Goal: Task Accomplishment & Management: Manage account settings

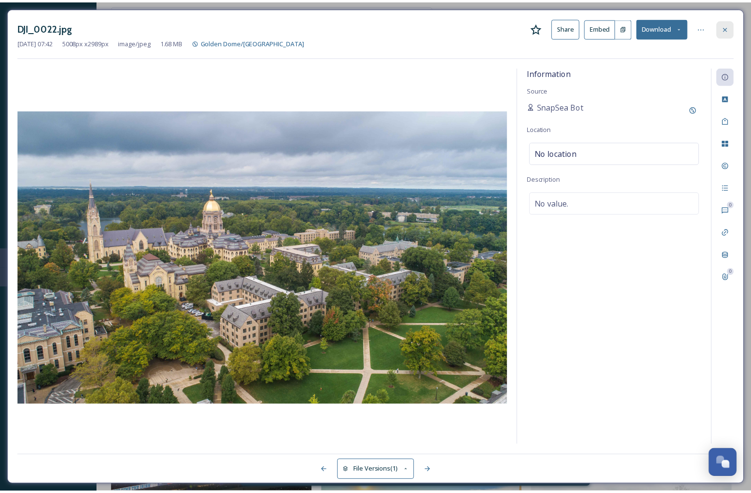
scroll to position [1011, 0]
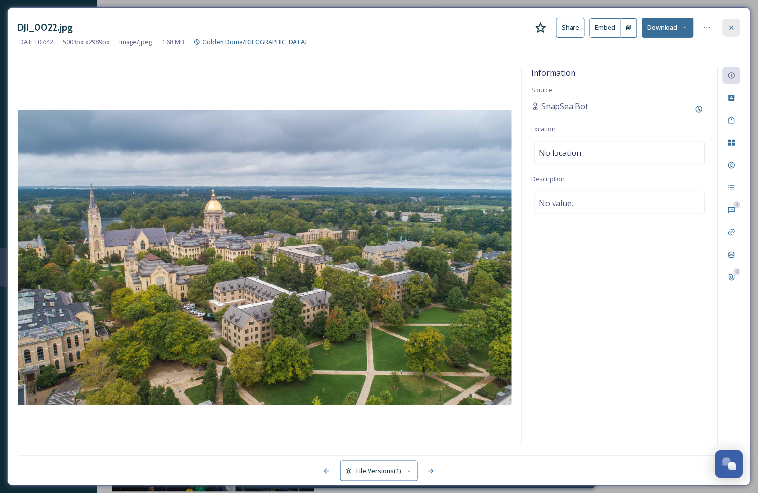
click at [732, 31] on icon at bounding box center [732, 28] width 8 height 8
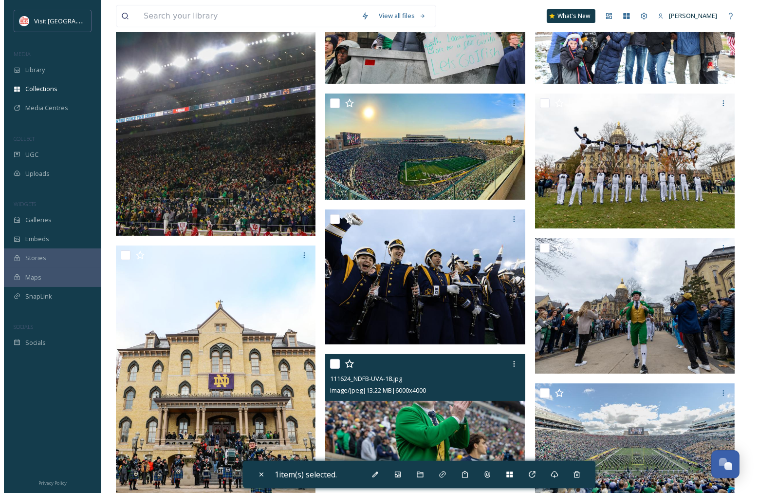
scroll to position [253, 0]
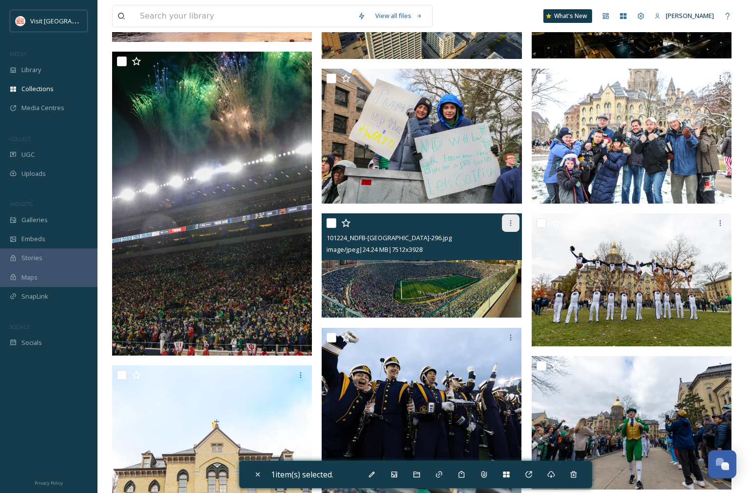
click at [509, 222] on icon at bounding box center [511, 223] width 8 height 8
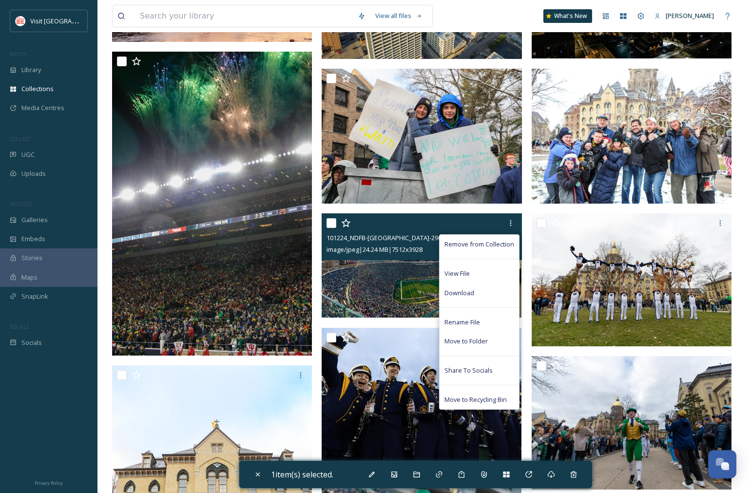
click at [333, 225] on input "checkbox" at bounding box center [331, 223] width 10 height 10
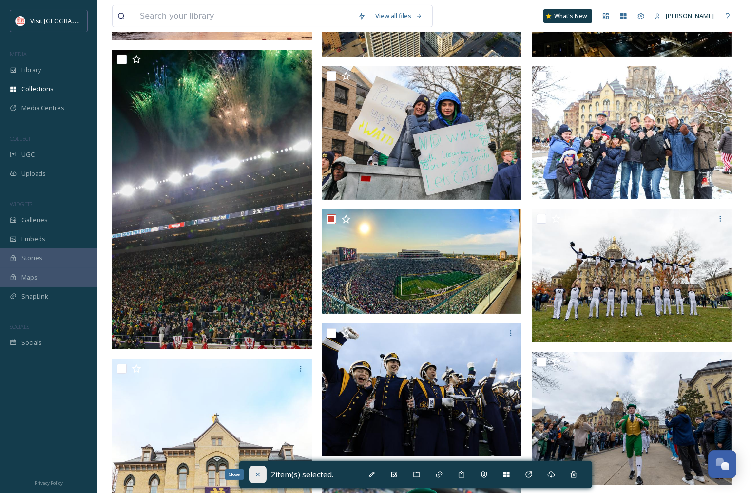
click at [259, 473] on icon at bounding box center [257, 475] width 4 height 4
checkbox input "false"
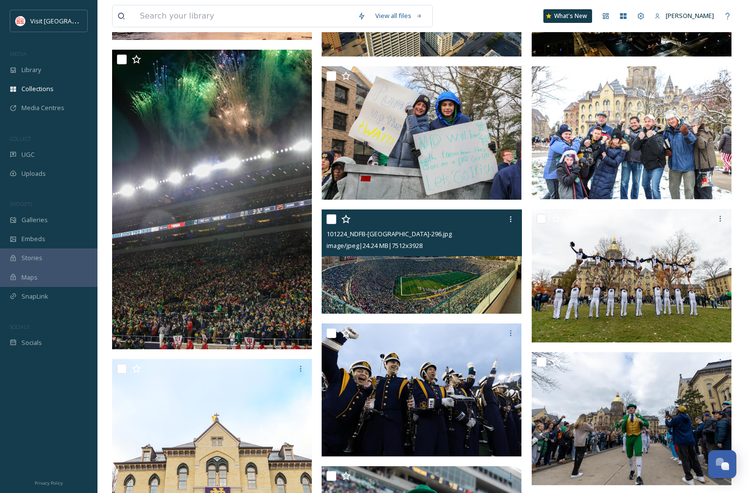
click at [333, 217] on input "checkbox" at bounding box center [331, 219] width 10 height 10
checkbox input "true"
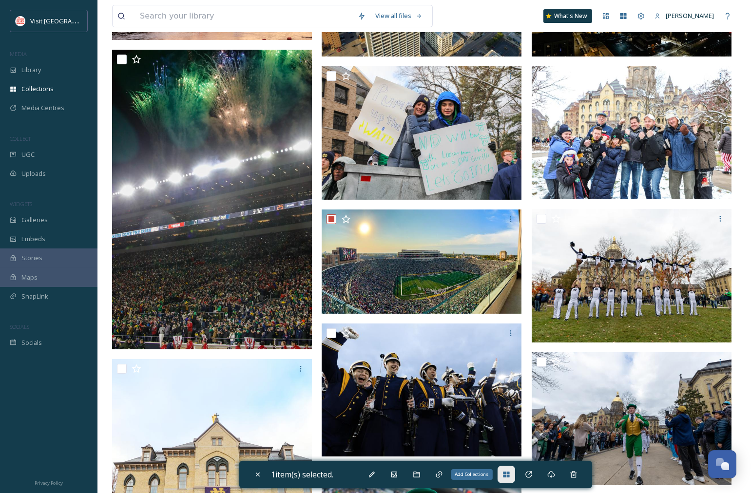
click at [507, 474] on icon at bounding box center [506, 475] width 6 height 6
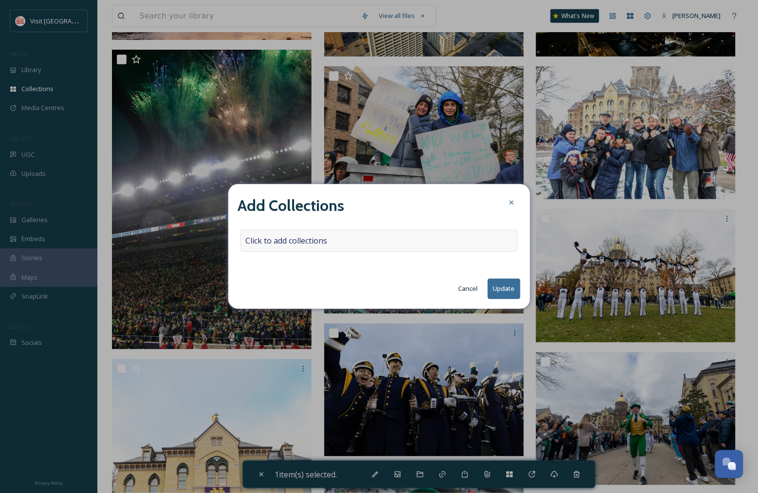
click at [392, 237] on div "Click to add collections" at bounding box center [380, 240] width 278 height 22
click at [305, 242] on input at bounding box center [294, 240] width 107 height 21
type input "Tempe"
click at [470, 288] on button "Cancel" at bounding box center [468, 288] width 29 height 19
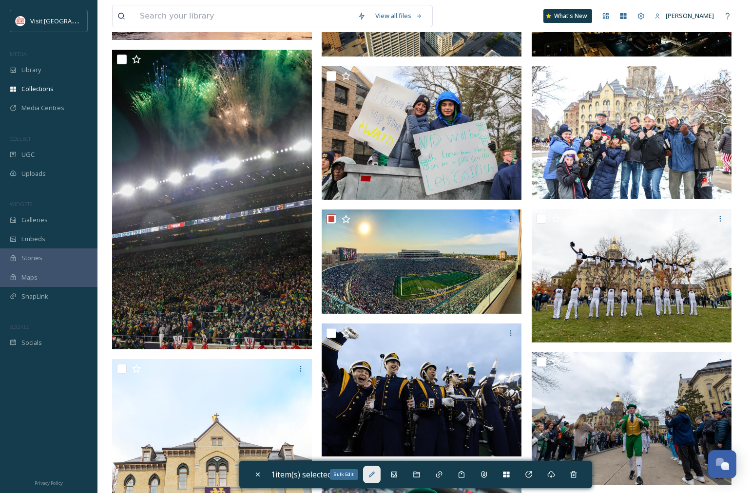
click at [378, 475] on div "Bulk Edit" at bounding box center [372, 475] width 18 height 18
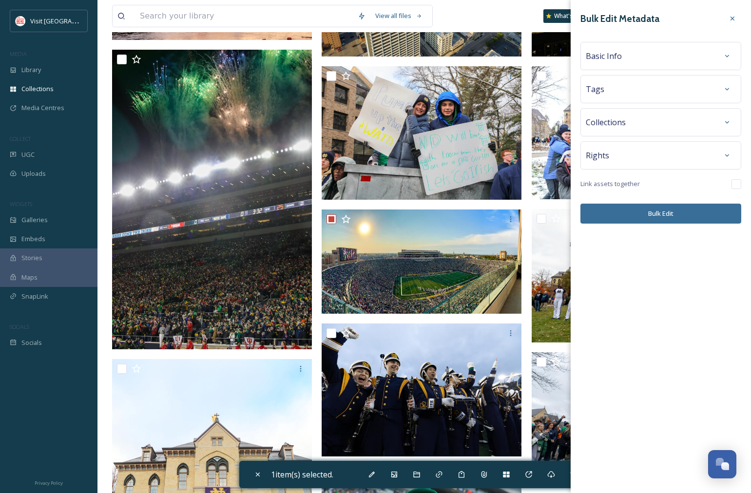
click at [675, 64] on div "Basic Info" at bounding box center [661, 56] width 150 height 18
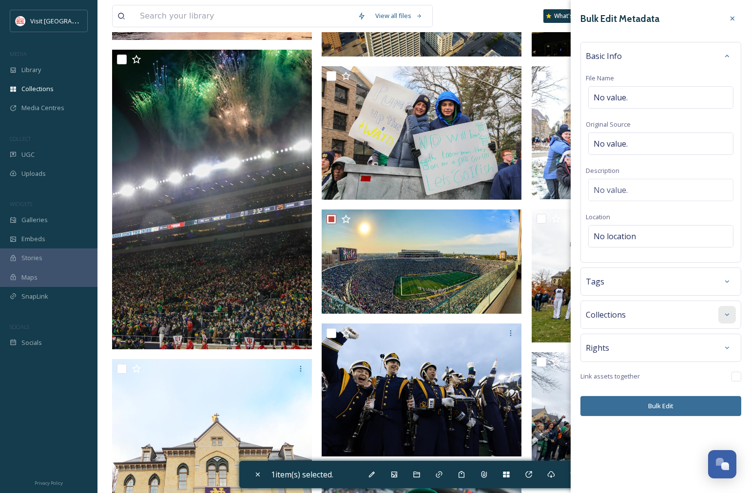
click at [721, 317] on div at bounding box center [727, 315] width 18 height 18
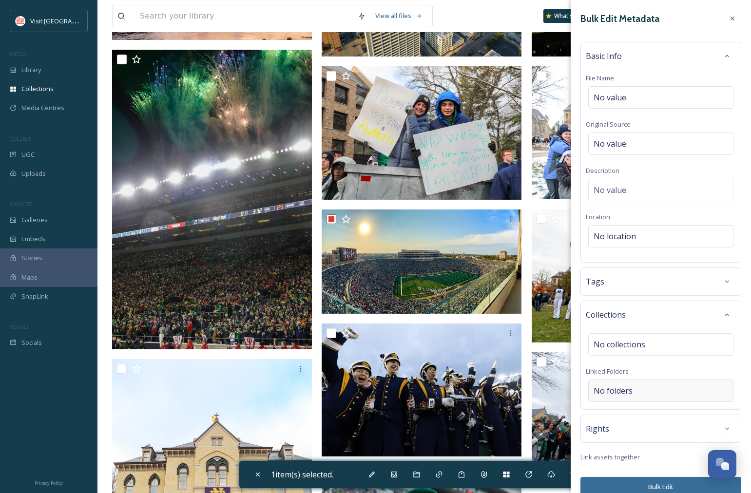
click at [644, 390] on div "No folders" at bounding box center [660, 390] width 145 height 22
click at [644, 390] on input at bounding box center [662, 390] width 149 height 21
type input "T"
click at [643, 345] on span "No collections" at bounding box center [619, 345] width 52 height 12
click at [643, 345] on input at bounding box center [641, 344] width 107 height 21
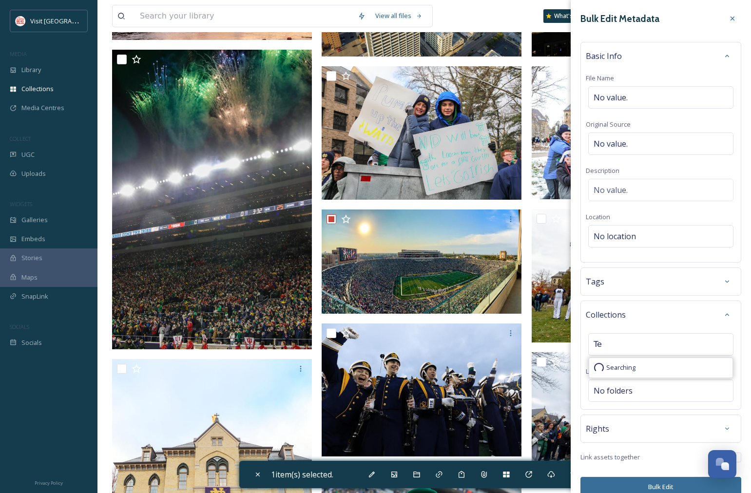
type input "T"
click at [730, 19] on icon at bounding box center [732, 19] width 4 height 4
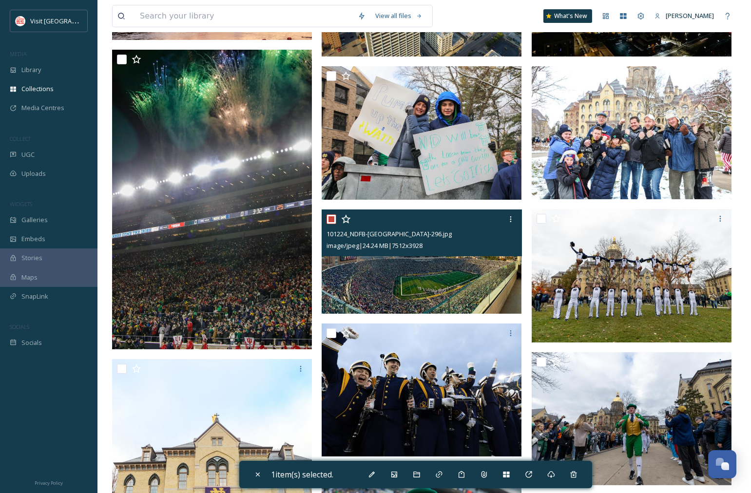
click at [446, 272] on img at bounding box center [421, 261] width 200 height 104
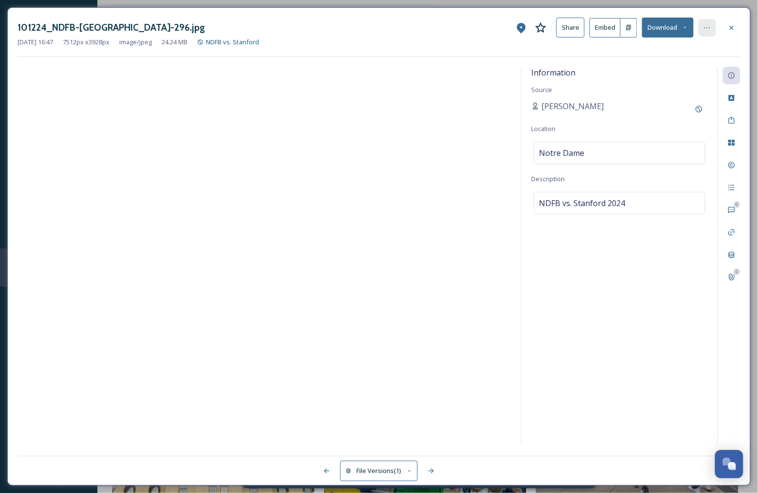
click at [711, 32] on div at bounding box center [708, 28] width 18 height 18
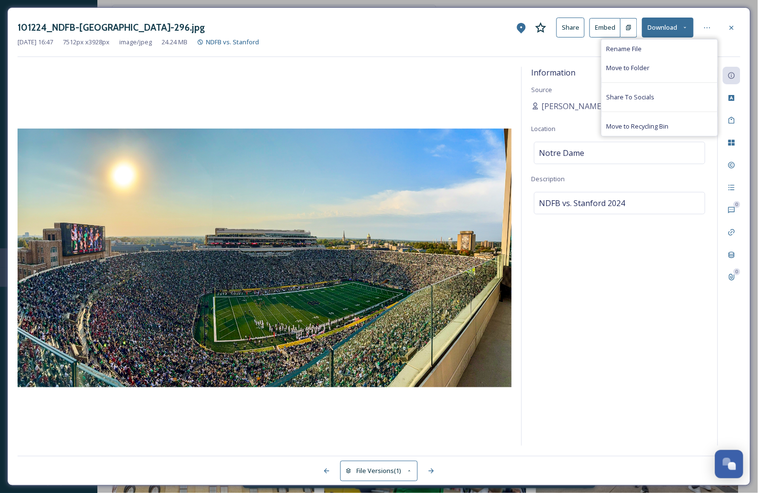
click at [635, 250] on div "Information Source [PERSON_NAME] Location [GEOGRAPHIC_DATA] Description NDFB vs…" at bounding box center [620, 256] width 196 height 379
click at [732, 140] on icon at bounding box center [732, 143] width 8 height 8
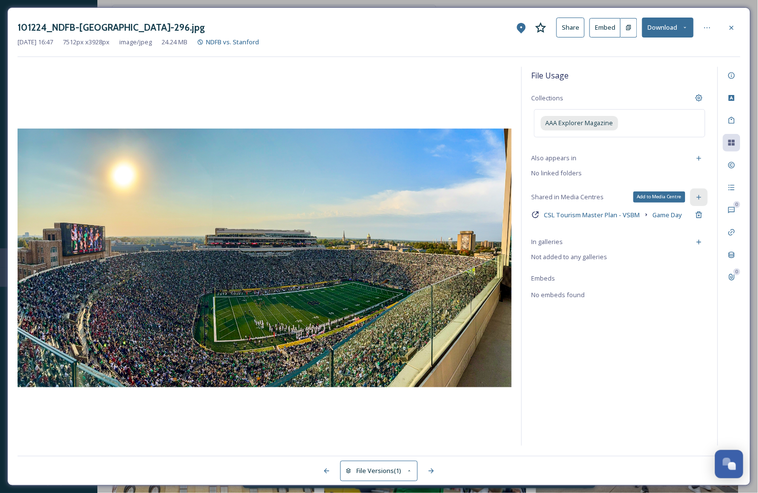
click at [700, 197] on icon at bounding box center [699, 197] width 4 height 4
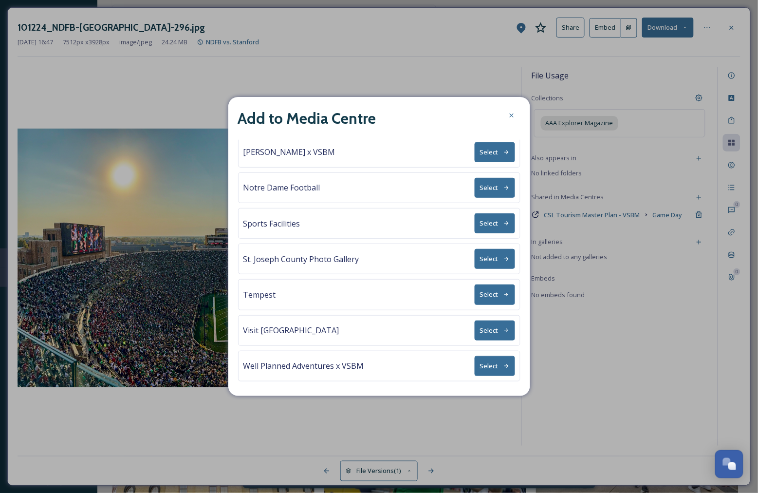
scroll to position [112, 0]
click at [486, 299] on button "Select" at bounding box center [495, 294] width 40 height 20
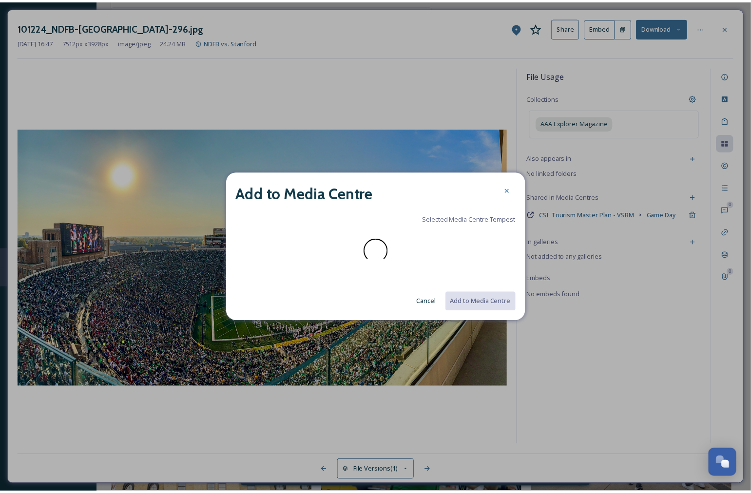
scroll to position [0, 0]
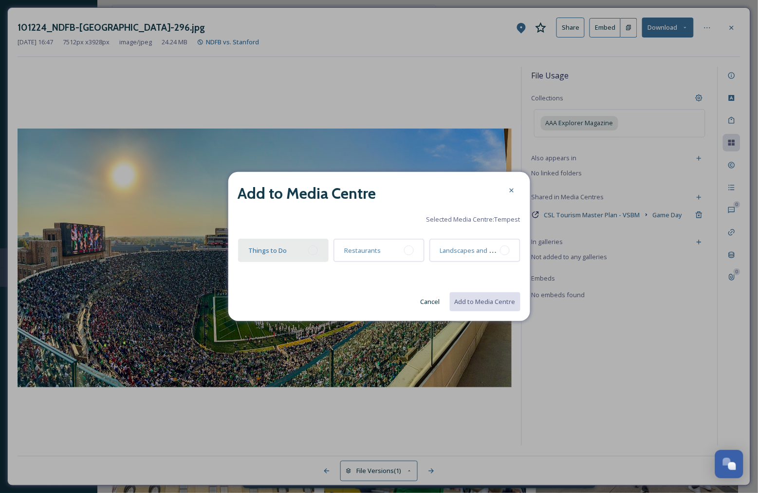
click at [316, 252] on div at bounding box center [313, 251] width 10 height 10
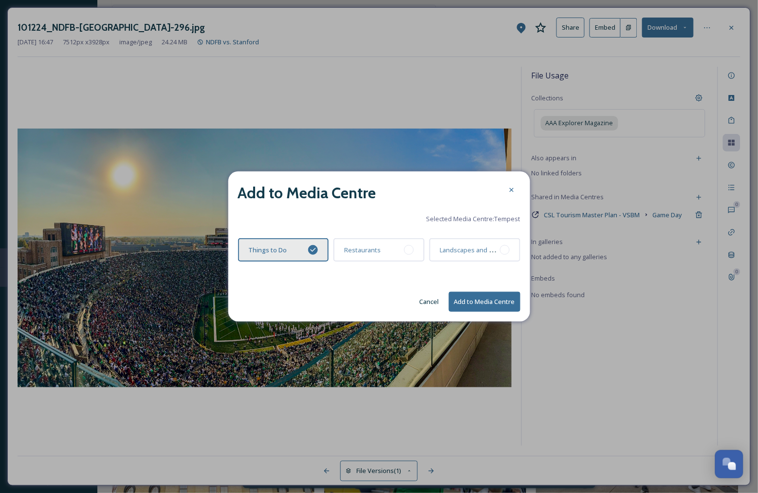
click at [490, 302] on button "Add to Media Centre" at bounding box center [485, 302] width 72 height 20
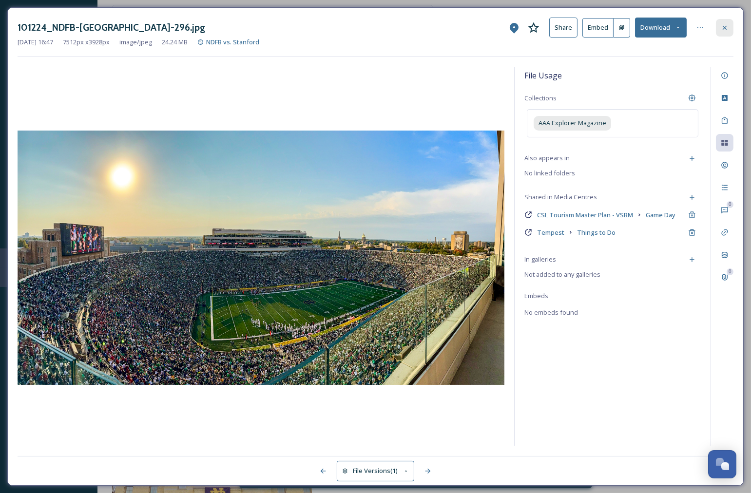
click at [725, 29] on icon at bounding box center [724, 28] width 8 height 8
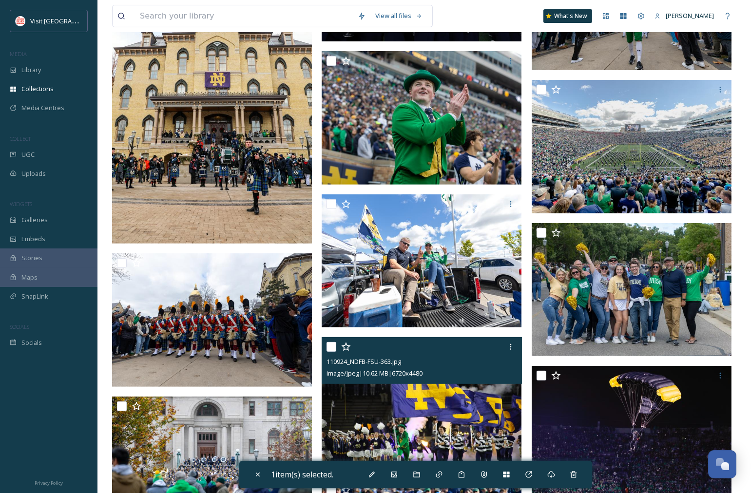
scroll to position [686, 0]
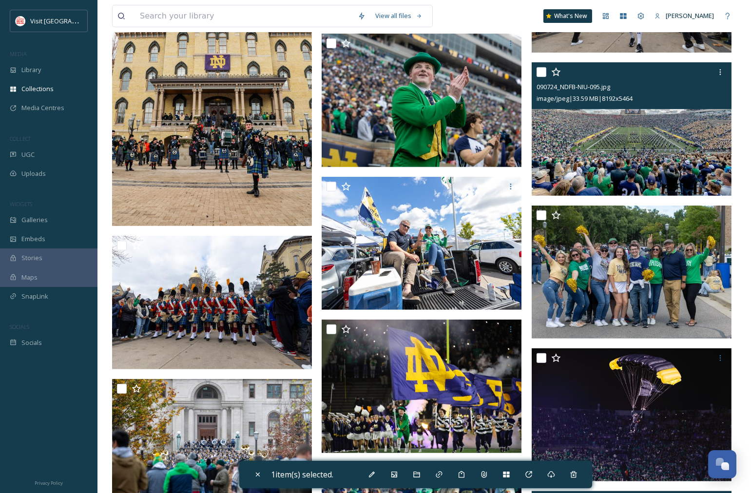
click at [632, 148] on img at bounding box center [631, 128] width 200 height 133
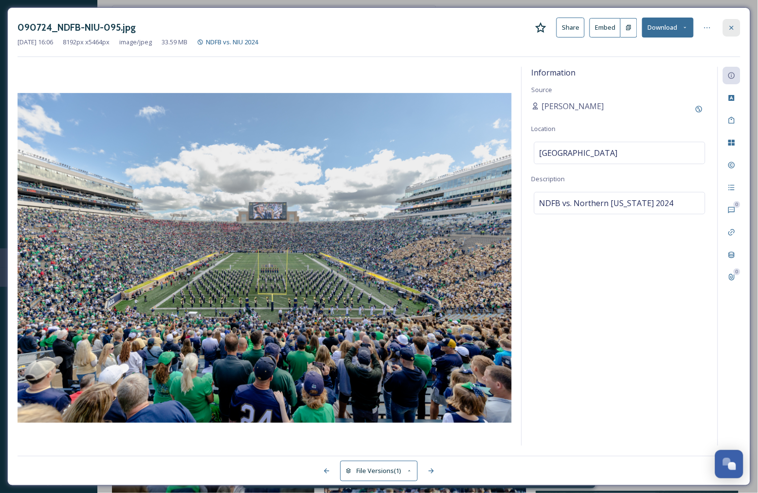
click at [736, 27] on icon at bounding box center [732, 28] width 8 height 8
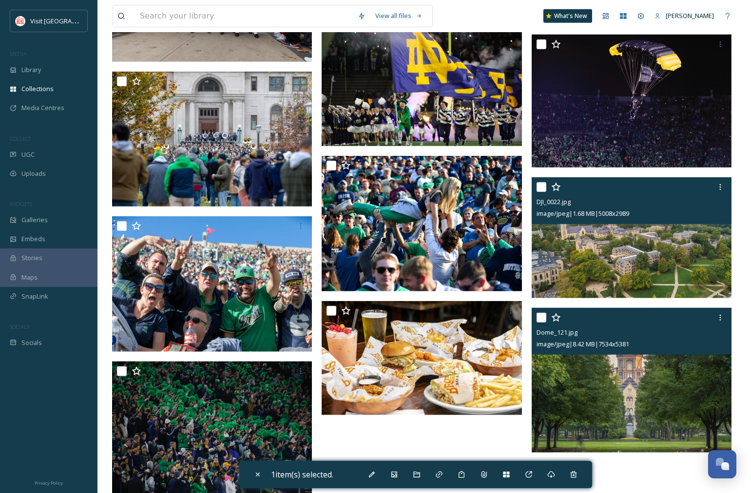
scroll to position [1011, 0]
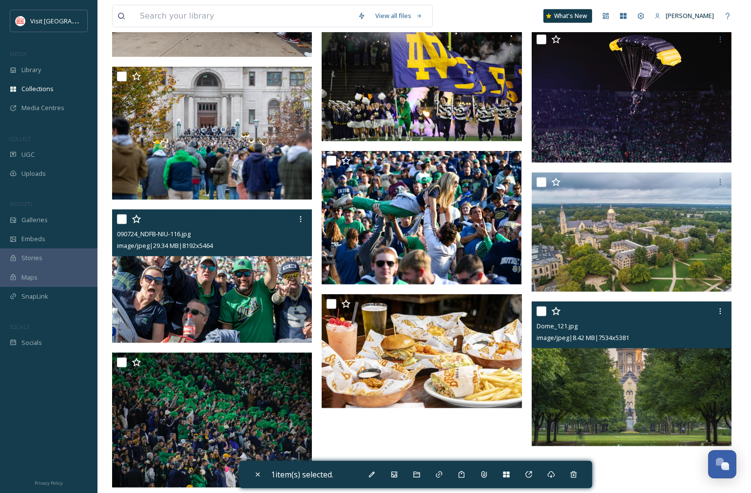
click at [266, 304] on img at bounding box center [212, 275] width 200 height 133
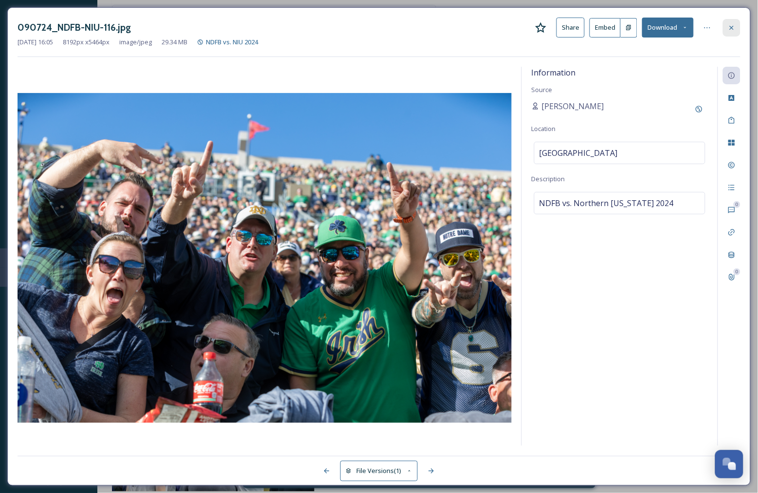
click at [732, 28] on icon at bounding box center [732, 27] width 4 height 4
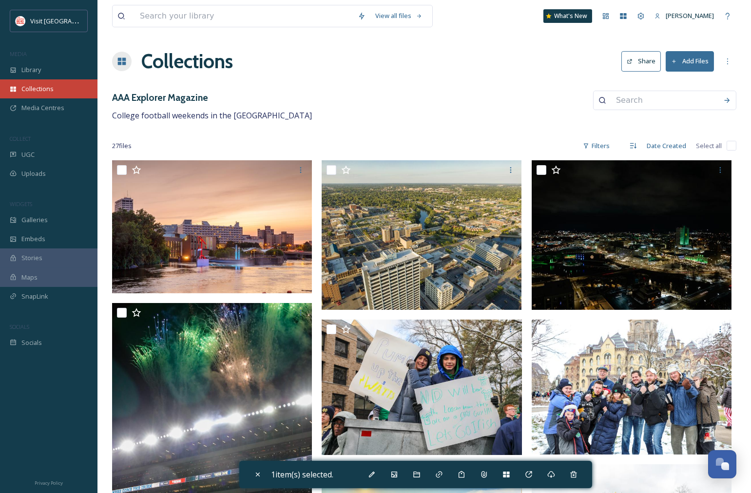
click at [38, 90] on span "Collections" at bounding box center [37, 88] width 32 height 9
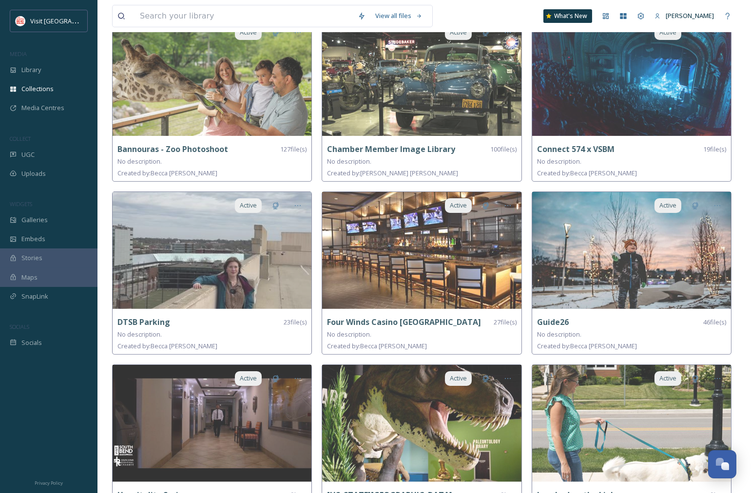
scroll to position [487, 0]
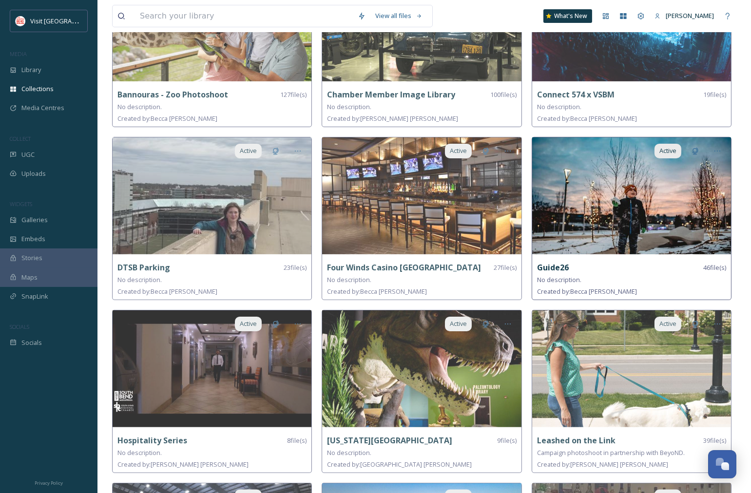
click at [644, 224] on img at bounding box center [631, 195] width 199 height 117
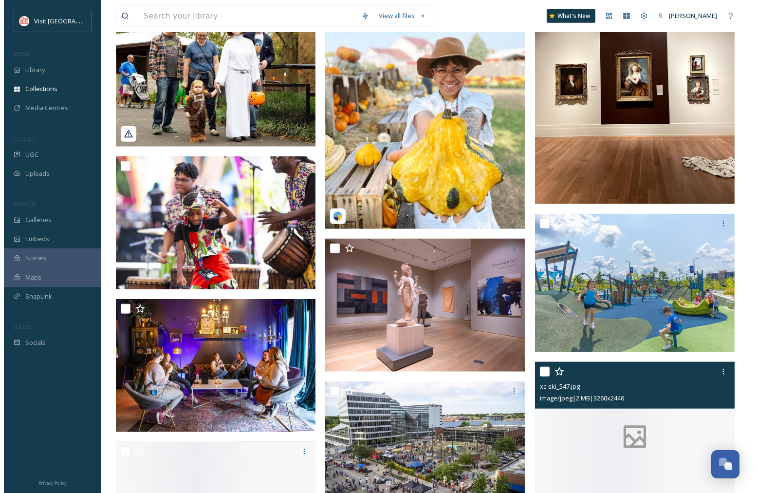
scroll to position [2057, 0]
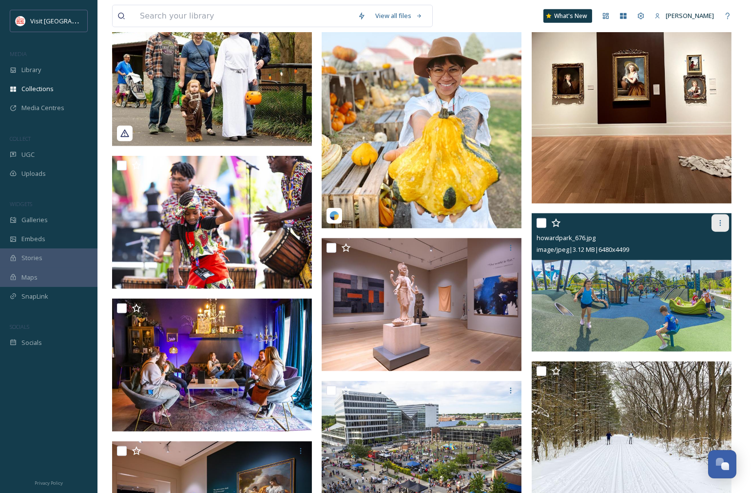
click at [719, 220] on icon at bounding box center [719, 223] width 1 height 6
click at [605, 312] on img at bounding box center [631, 282] width 200 height 139
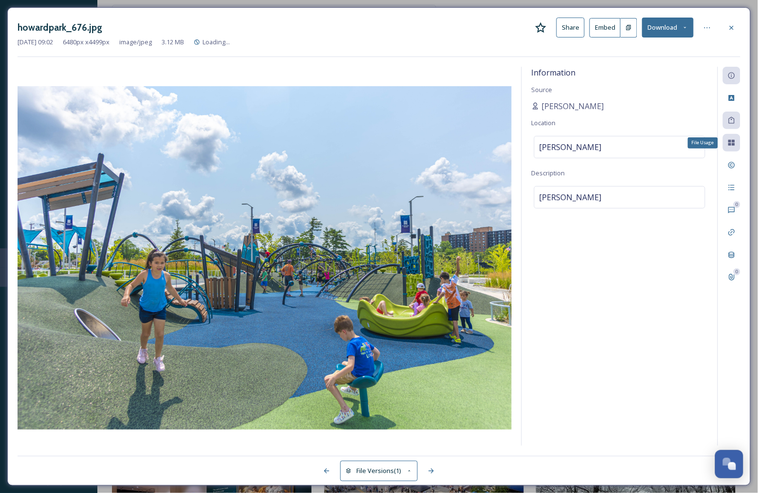
click at [729, 144] on icon at bounding box center [732, 143] width 6 height 6
click at [736, 142] on icon at bounding box center [732, 143] width 8 height 8
click at [732, 253] on icon at bounding box center [732, 255] width 8 height 8
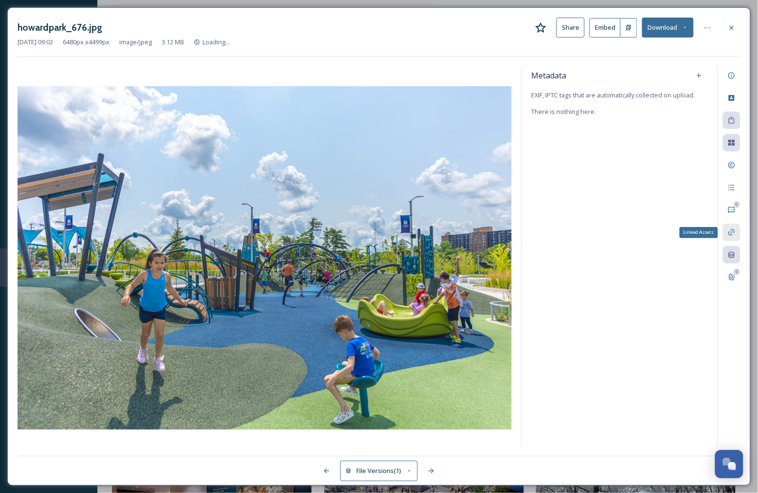
click at [735, 231] on icon at bounding box center [732, 232] width 6 height 6
click at [706, 28] on icon at bounding box center [708, 28] width 8 height 8
click at [635, 195] on div "Related Files Files related to / or linked to this file." at bounding box center [620, 256] width 196 height 379
click at [733, 32] on div at bounding box center [732, 28] width 18 height 18
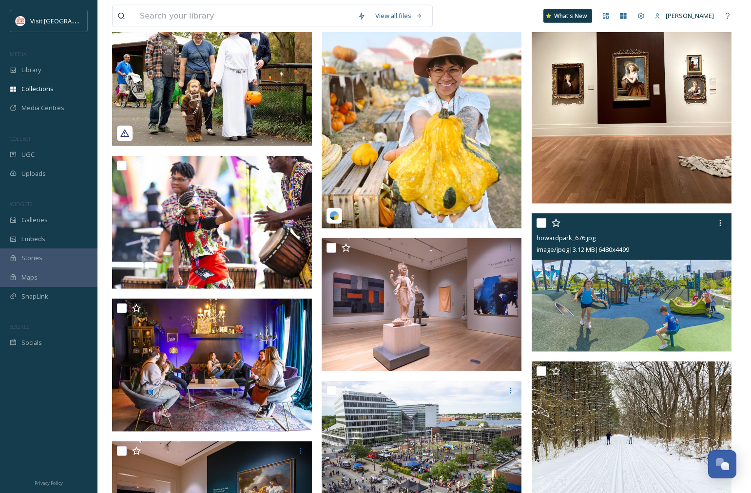
click at [540, 221] on input "checkbox" at bounding box center [541, 223] width 10 height 10
checkbox input "true"
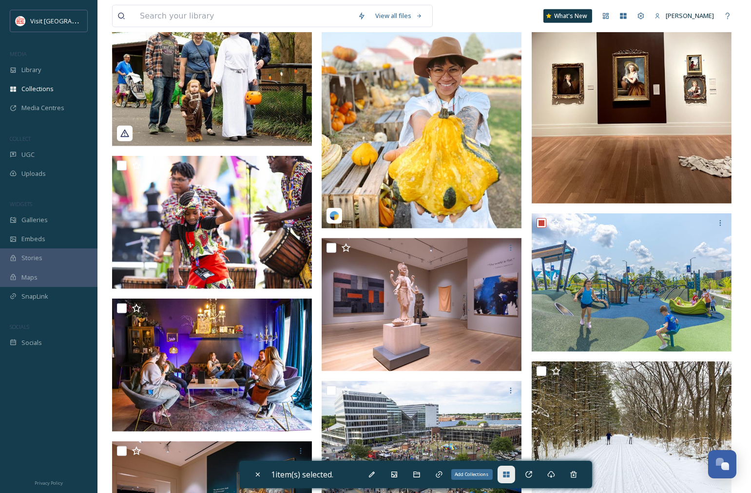
click at [509, 475] on icon at bounding box center [506, 475] width 6 height 6
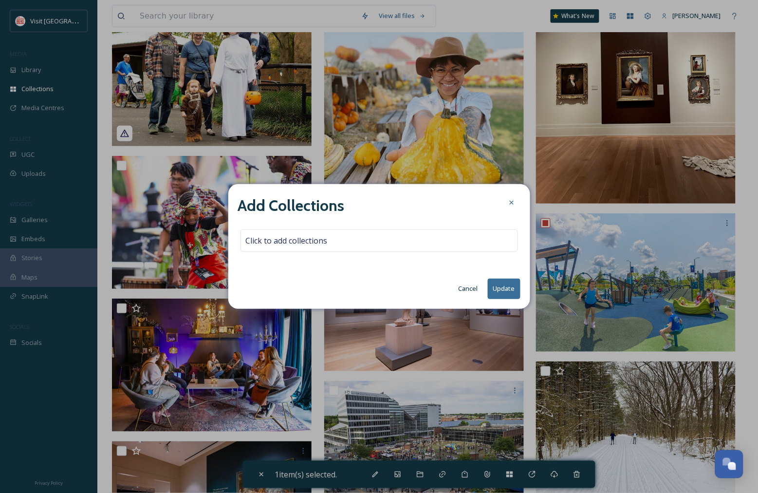
click at [371, 227] on div "Add Collections Click to add collections Cancel Update" at bounding box center [379, 246] width 302 height 124
click at [374, 239] on div "Click to add collections" at bounding box center [380, 240] width 278 height 22
click at [342, 241] on input at bounding box center [294, 240] width 107 height 21
type input "Tempest"
click at [471, 289] on button "Cancel" at bounding box center [468, 288] width 29 height 19
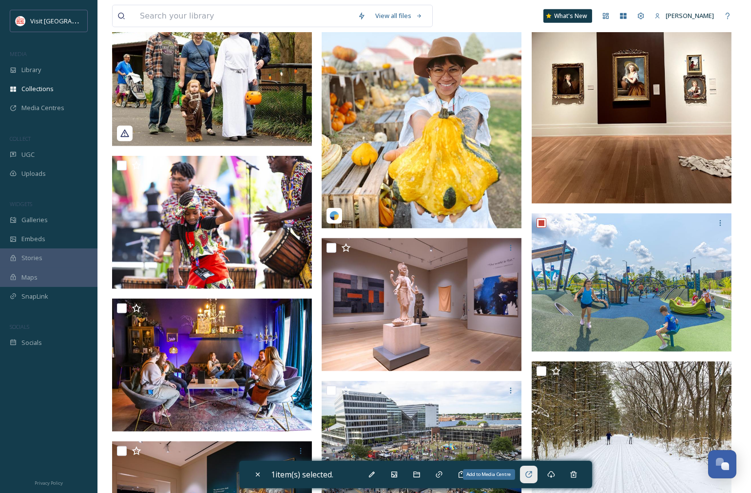
click at [529, 473] on icon at bounding box center [529, 475] width 8 height 8
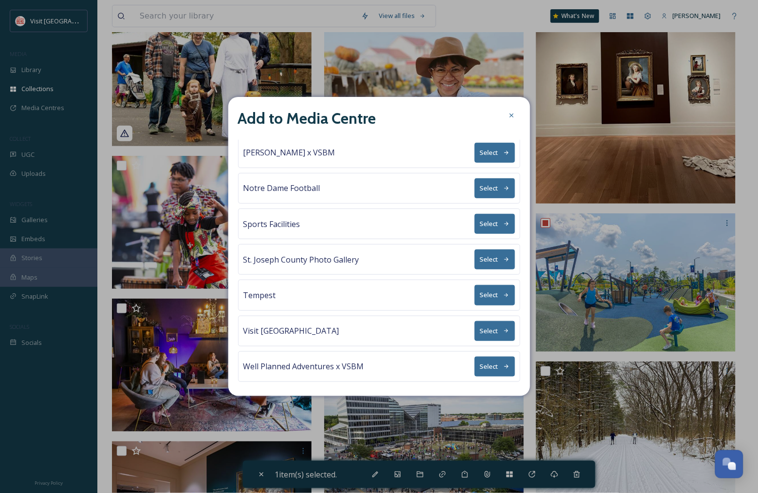
scroll to position [112, 0]
click at [491, 288] on button "Select" at bounding box center [495, 294] width 40 height 20
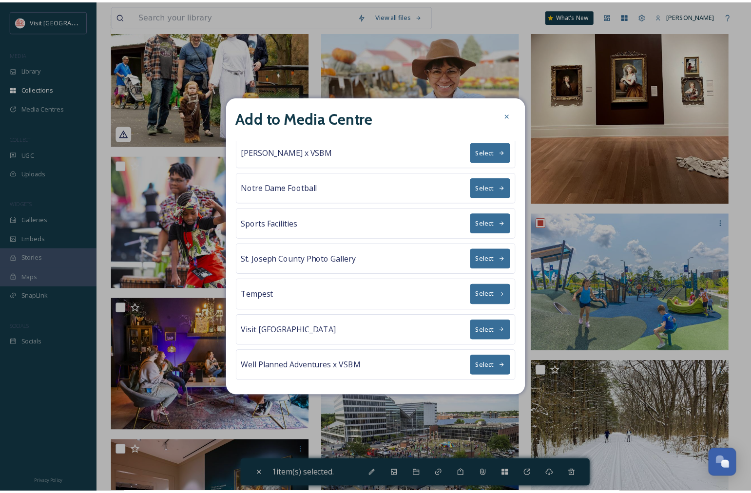
scroll to position [0, 0]
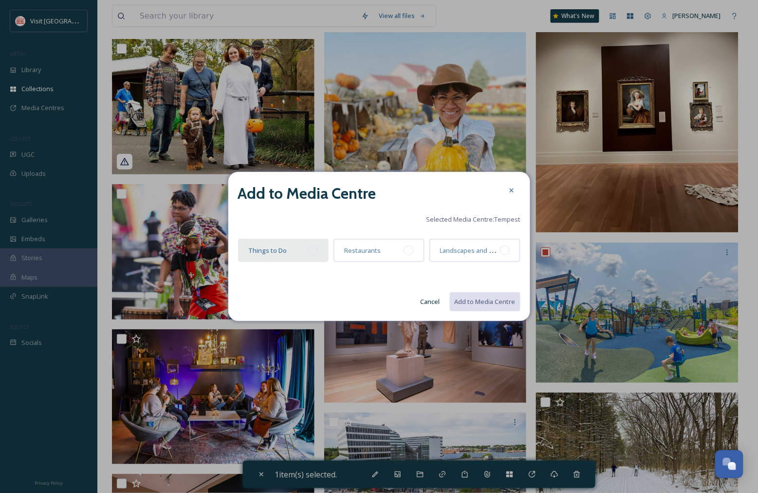
click at [316, 250] on div at bounding box center [313, 251] width 10 height 10
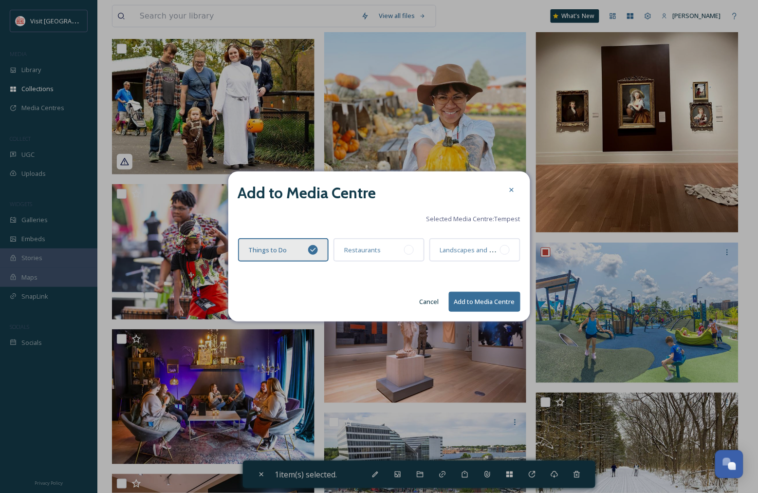
click at [484, 298] on button "Add to Media Centre" at bounding box center [485, 302] width 72 height 20
drag, startPoint x: 436, startPoint y: 182, endPoint x: 446, endPoint y: 222, distance: 41.0
click at [446, 222] on div "Add to Media Centre Selected Media Centre: Tempest Things to Do Restaurants Lan…" at bounding box center [379, 246] width 302 height 149
click at [498, 222] on span "Selected Media Centre: Tempest" at bounding box center [474, 219] width 94 height 9
click at [380, 285] on div "Add to Media Centre Selected Media Centre: Tempest Things to Do Restaurants Lan…" at bounding box center [379, 246] width 302 height 149
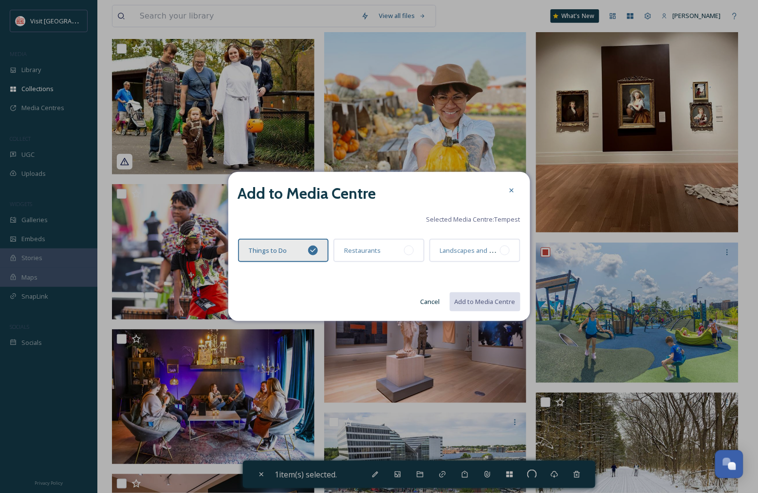
click at [317, 249] on icon at bounding box center [313, 250] width 8 height 8
click at [513, 192] on icon at bounding box center [512, 191] width 8 height 8
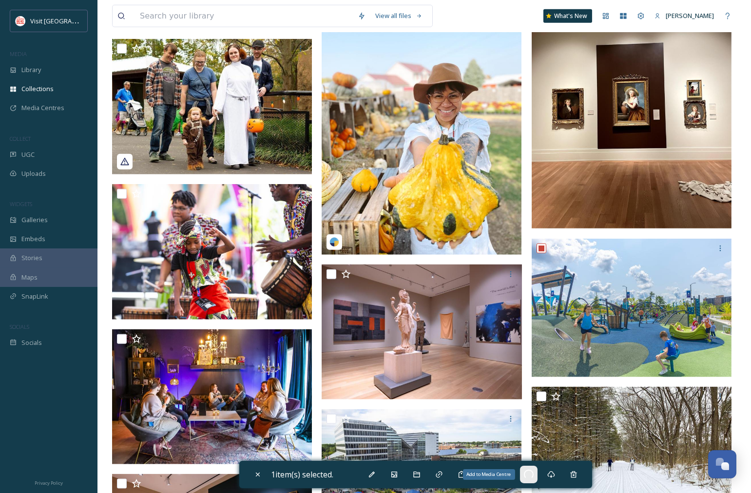
click at [531, 473] on span at bounding box center [528, 474] width 13 height 13
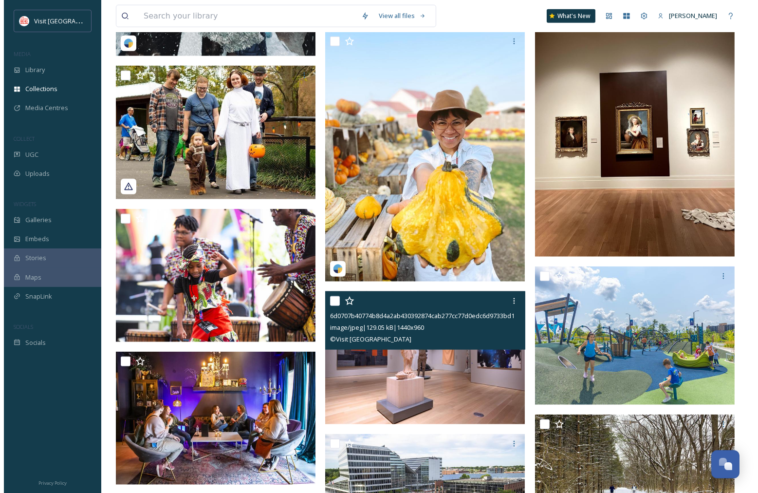
scroll to position [2003, 0]
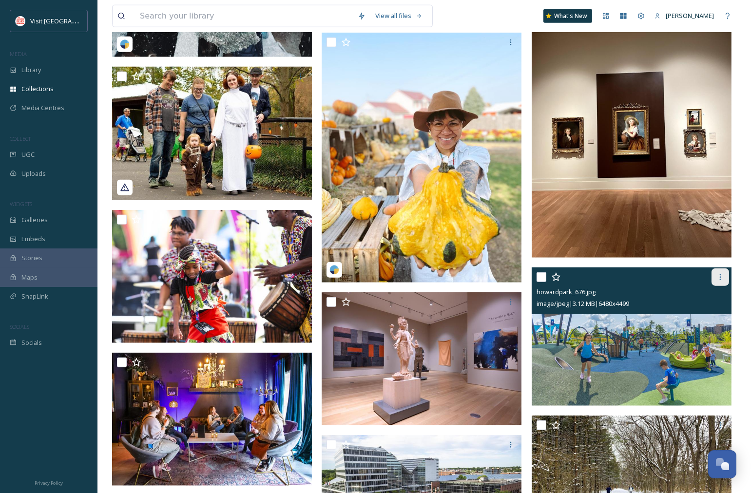
click at [719, 276] on icon at bounding box center [720, 277] width 8 height 8
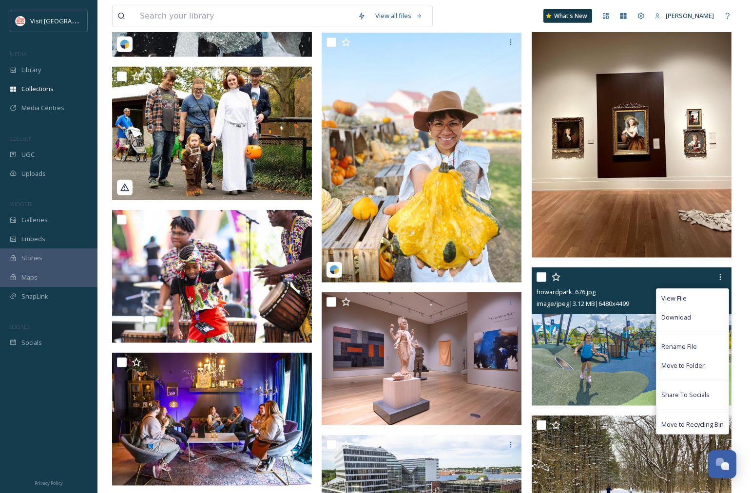
click at [536, 276] on input "checkbox" at bounding box center [541, 277] width 10 height 10
checkbox input "true"
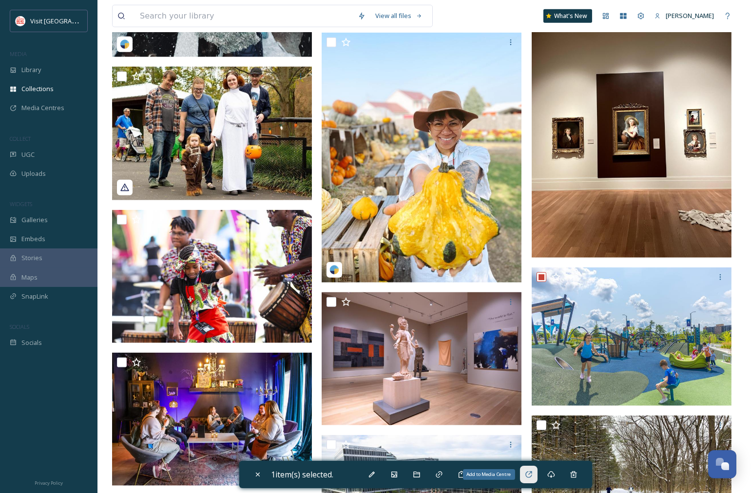
click at [531, 475] on icon at bounding box center [529, 475] width 8 height 8
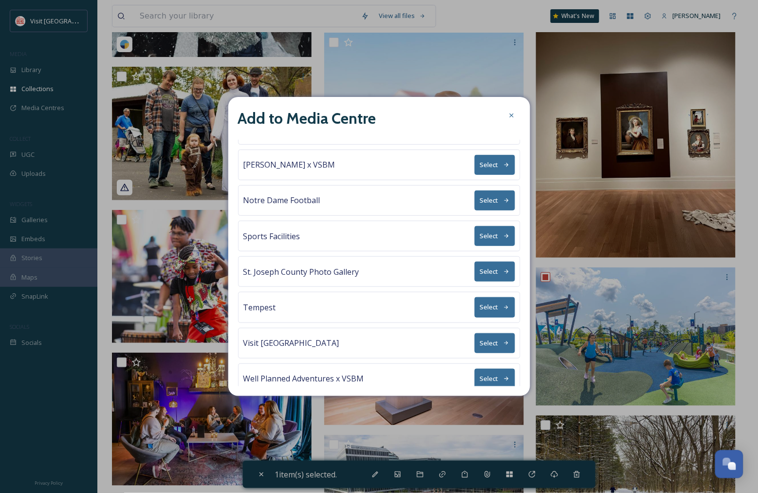
scroll to position [112, 0]
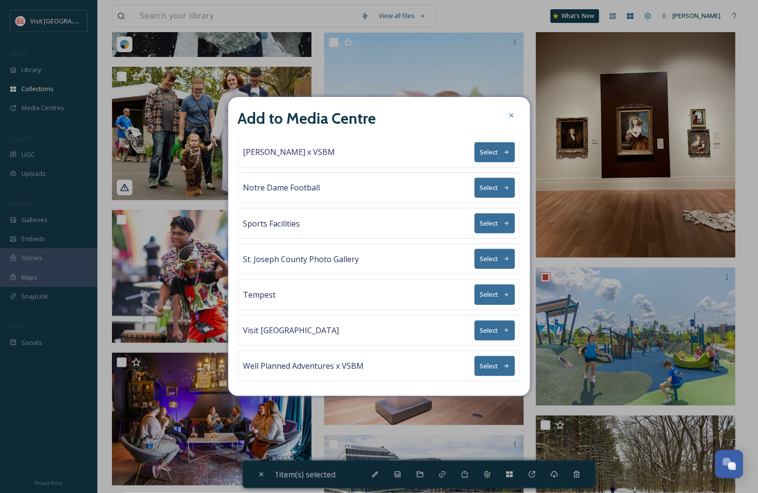
click at [478, 294] on button "Select" at bounding box center [495, 294] width 40 height 20
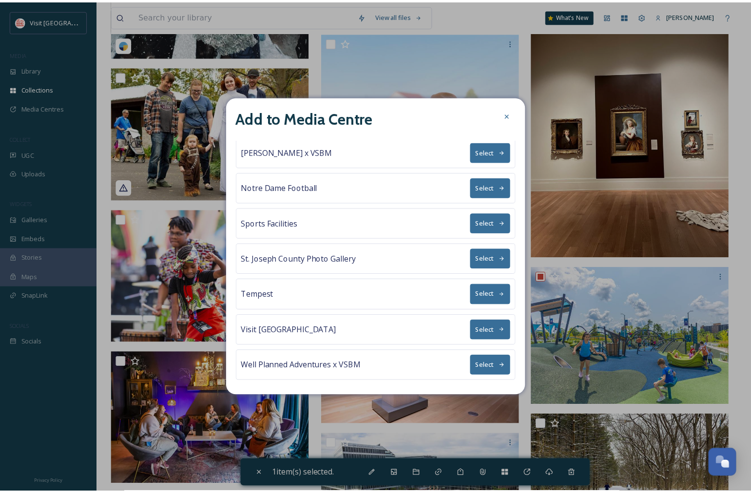
scroll to position [0, 0]
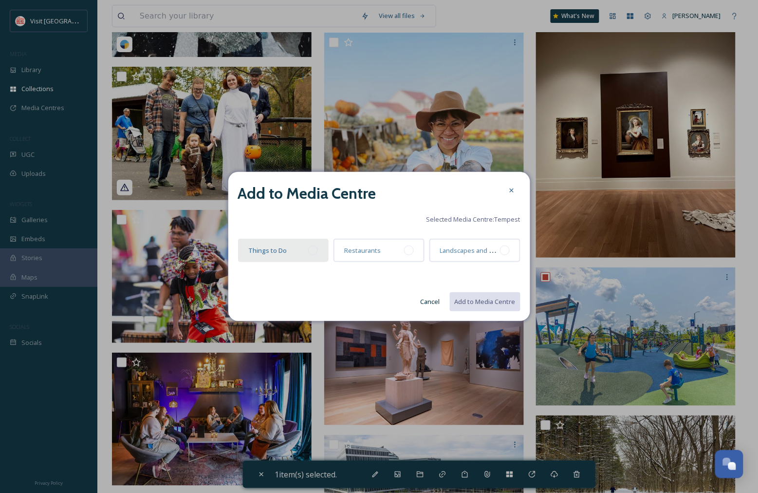
click at [315, 250] on div at bounding box center [313, 251] width 10 height 10
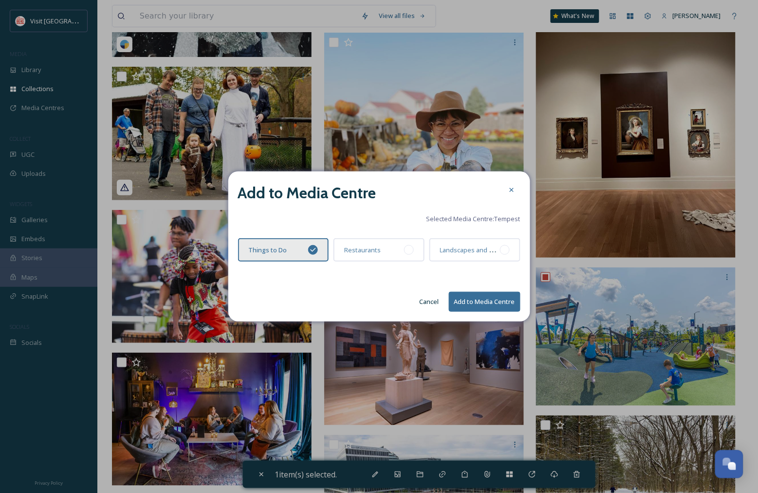
click at [500, 303] on button "Add to Media Centre" at bounding box center [485, 302] width 72 height 20
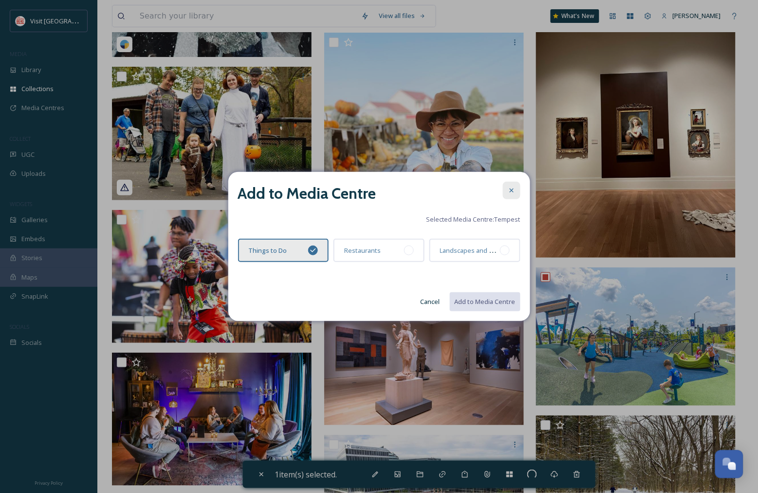
click at [513, 191] on icon at bounding box center [512, 191] width 8 height 8
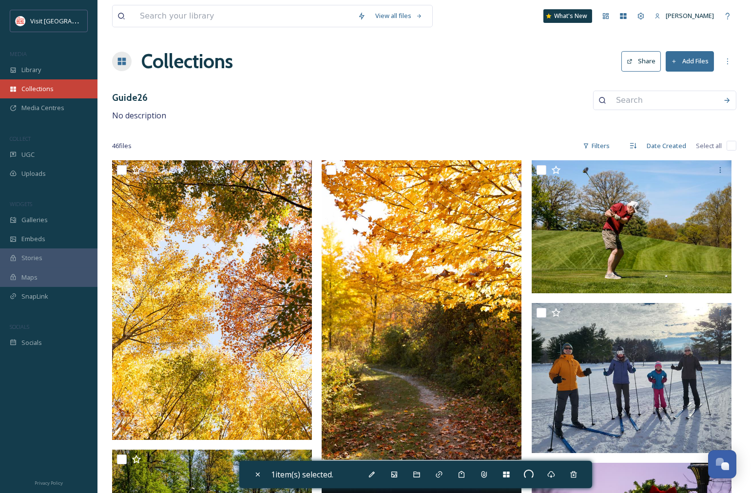
click at [32, 89] on span "Collections" at bounding box center [37, 88] width 32 height 9
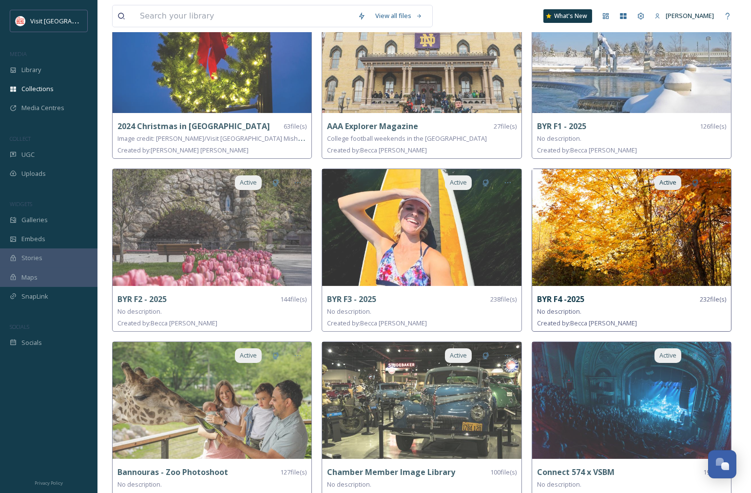
scroll to position [162, 0]
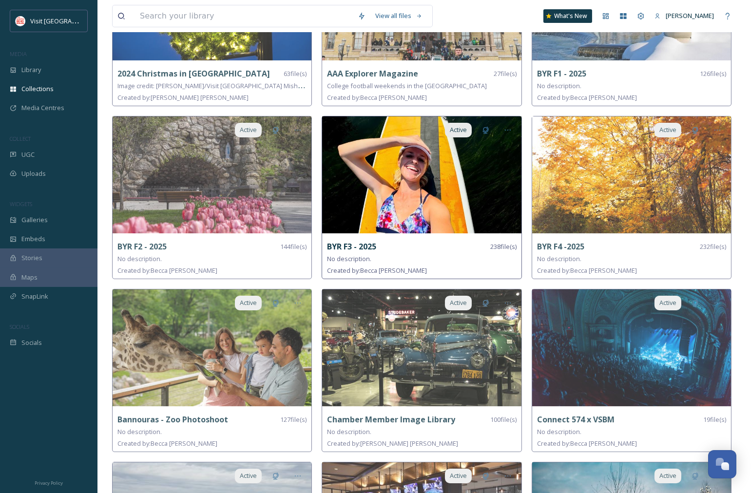
click at [451, 191] on img at bounding box center [421, 174] width 199 height 117
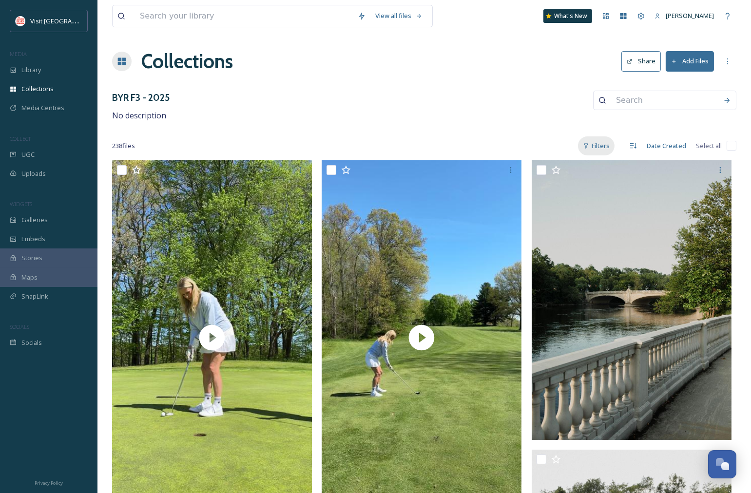
click at [610, 144] on div "Filters" at bounding box center [596, 145] width 37 height 19
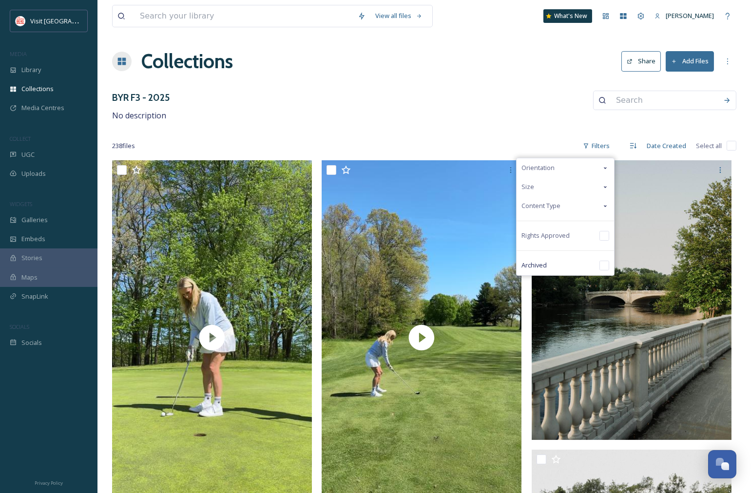
click at [570, 203] on div "Content Type" at bounding box center [564, 205] width 97 height 19
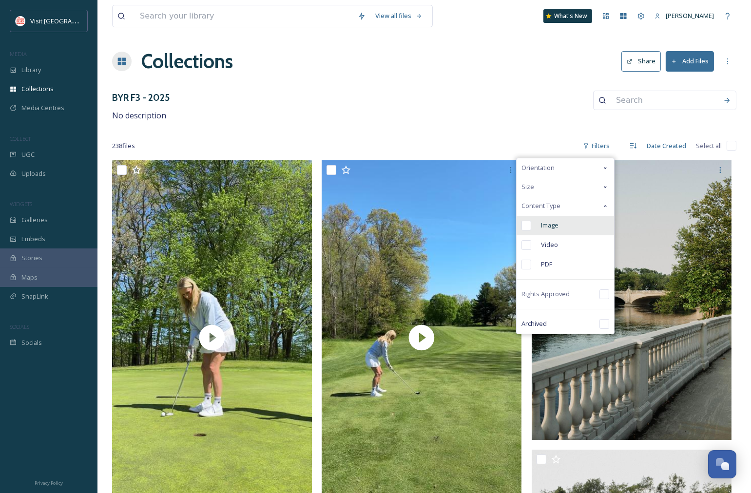
click at [524, 224] on input "checkbox" at bounding box center [526, 226] width 10 height 10
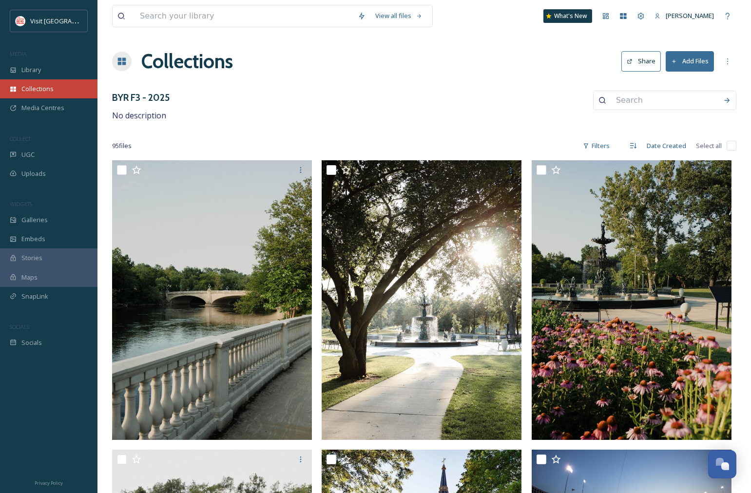
click at [34, 88] on span "Collections" at bounding box center [37, 88] width 32 height 9
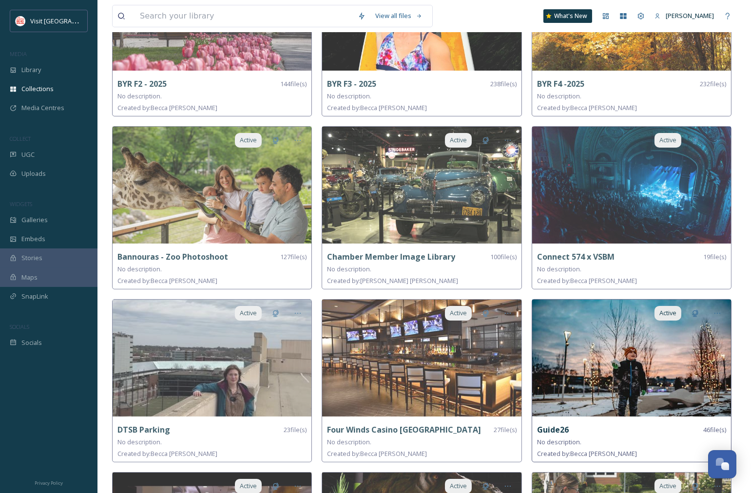
scroll to position [324, 0]
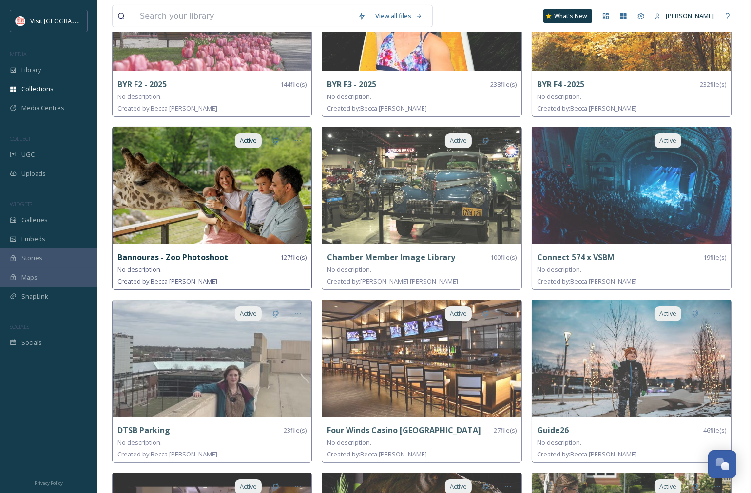
click at [252, 207] on img at bounding box center [212, 185] width 199 height 117
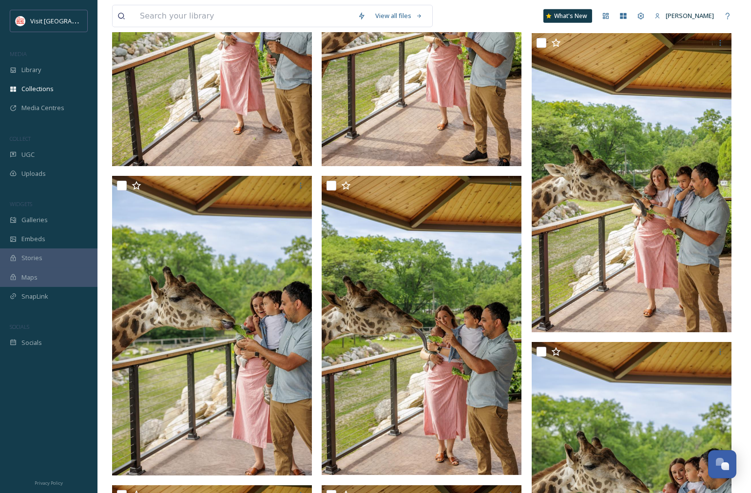
scroll to position [8108, 0]
